Goal: Task Accomplishment & Management: Complete application form

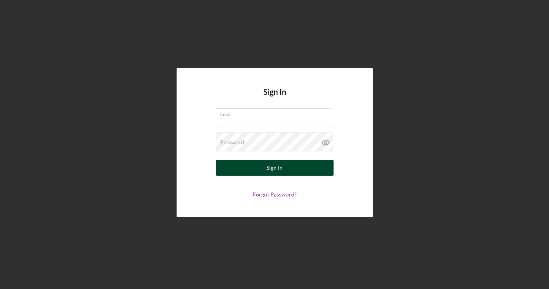
type input "[EMAIL_ADDRESS][DOMAIN_NAME]"
click at [257, 170] on button "Sign In" at bounding box center [275, 168] width 118 height 16
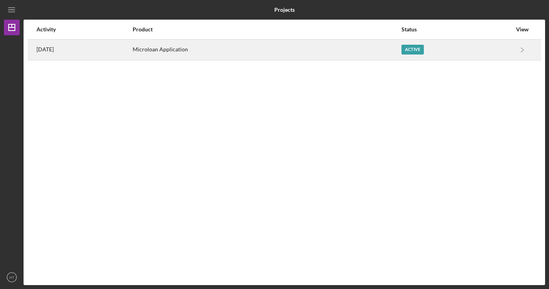
click at [418, 54] on div "Active" at bounding box center [413, 50] width 22 height 10
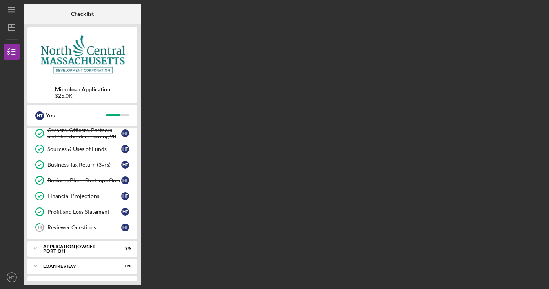
scroll to position [181, 0]
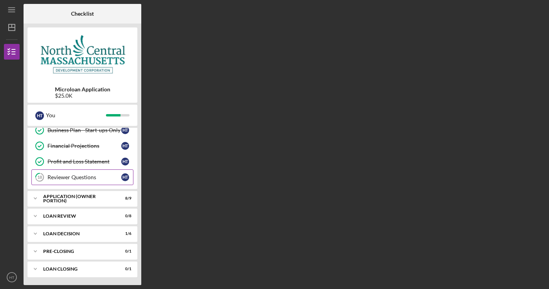
click at [80, 179] on div "Reviewer Questions" at bounding box center [84, 177] width 74 height 6
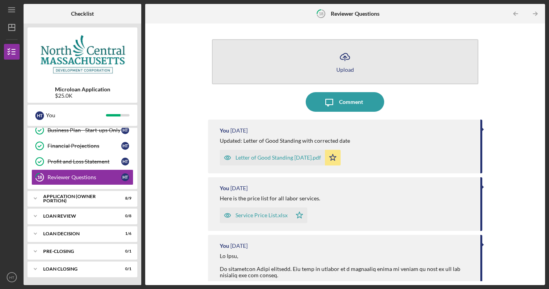
click at [347, 62] on icon "Icon/Upload" at bounding box center [345, 57] width 20 height 20
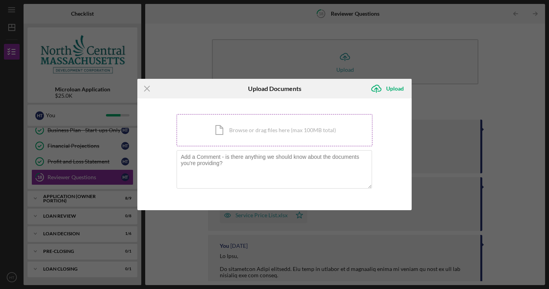
click at [262, 129] on div "Icon/Document Browse or drag files here (max 100MB total) Tap to choose files o…" at bounding box center [275, 130] width 196 height 32
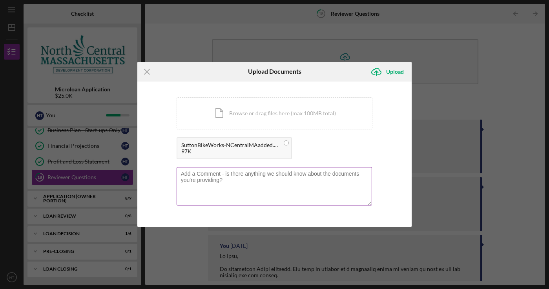
click at [280, 183] on textarea at bounding box center [275, 186] width 196 height 38
type textarea "Business Insurance with NCMDC added as Loss Payee"
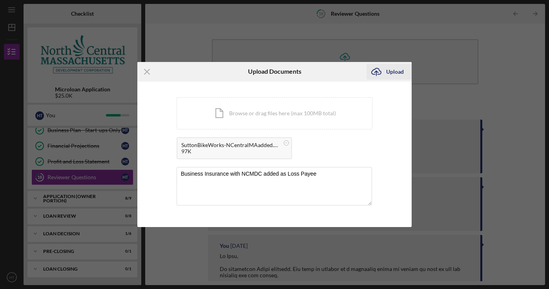
click at [392, 70] on div "Upload" at bounding box center [395, 72] width 18 height 16
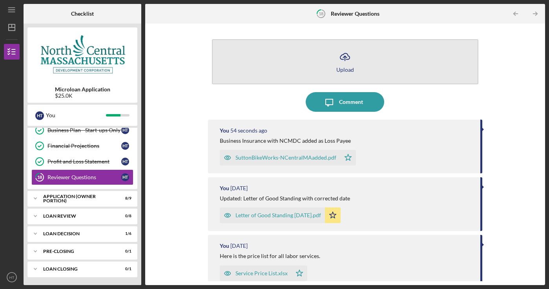
click at [352, 71] on div "Upload" at bounding box center [345, 70] width 18 height 6
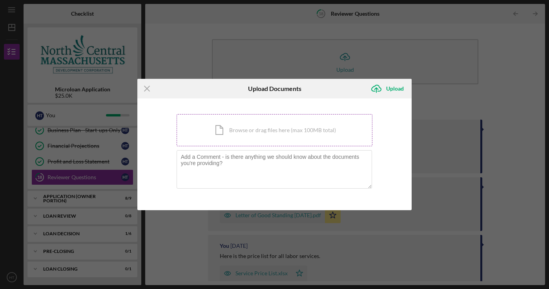
click at [230, 133] on div "Icon/Document Browse or drag files here (max 100MB total) Tap to choose files o…" at bounding box center [275, 130] width 196 height 32
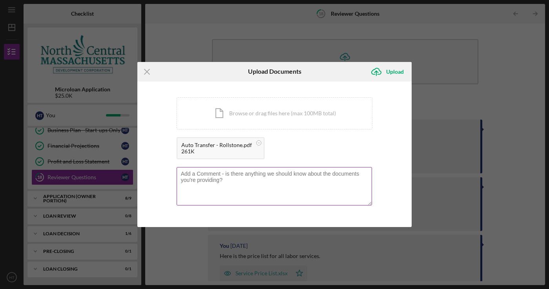
click at [261, 179] on textarea at bounding box center [275, 186] width 196 height 38
drag, startPoint x: 251, startPoint y: 177, endPoint x: 181, endPoint y: 169, distance: 70.0
click at [181, 168] on div "Auto Transfer - Rollstone" at bounding box center [275, 187] width 196 height 40
paste textarea "Automatic Payment Form"
type textarea "Completed Automatic Payment Form"
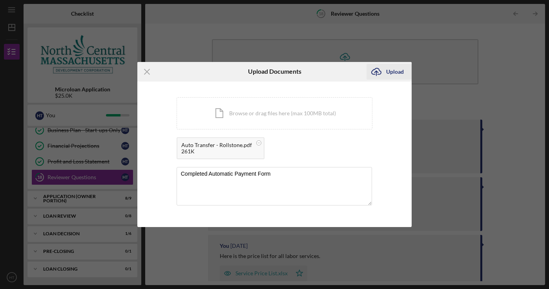
click at [390, 71] on div "Upload" at bounding box center [395, 72] width 18 height 16
